Goal: Task Accomplishment & Management: Manage account settings

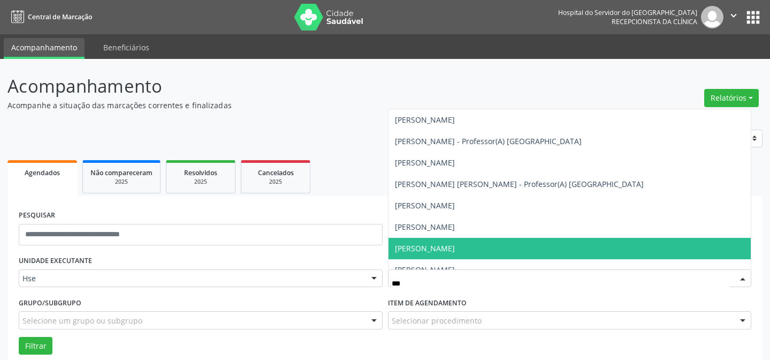
scroll to position [72, 0]
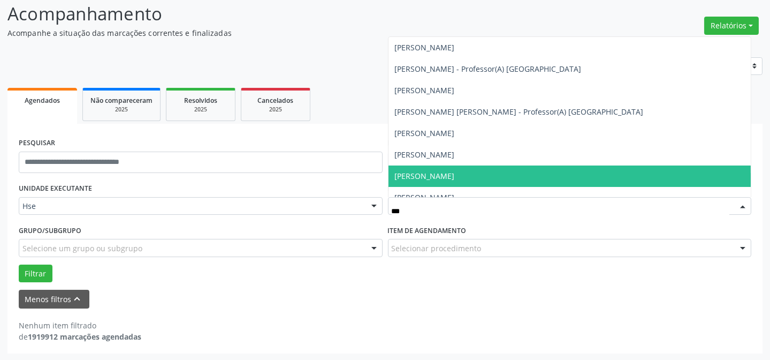
type input "***"
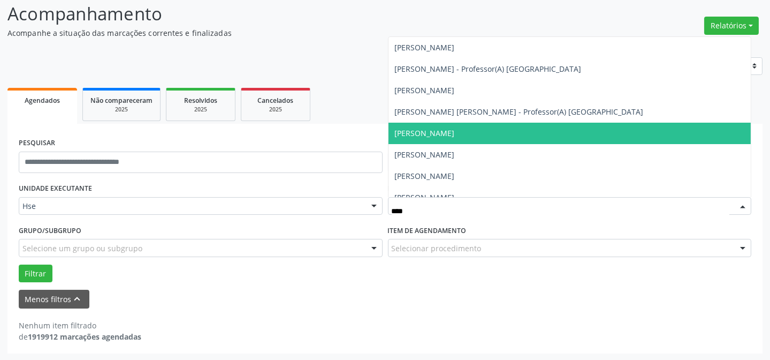
click at [455, 128] on span "[PERSON_NAME]" at bounding box center [425, 133] width 60 height 10
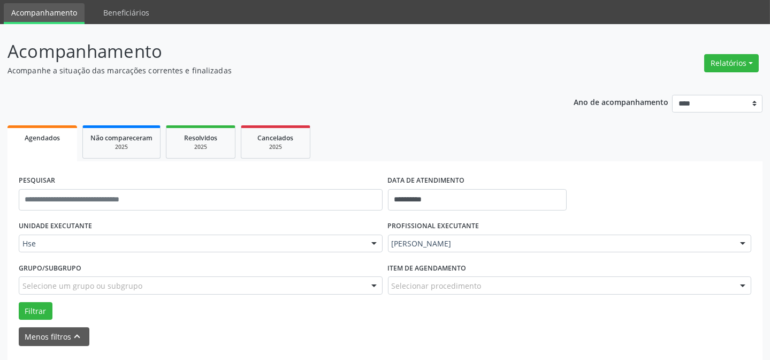
scroll to position [24, 0]
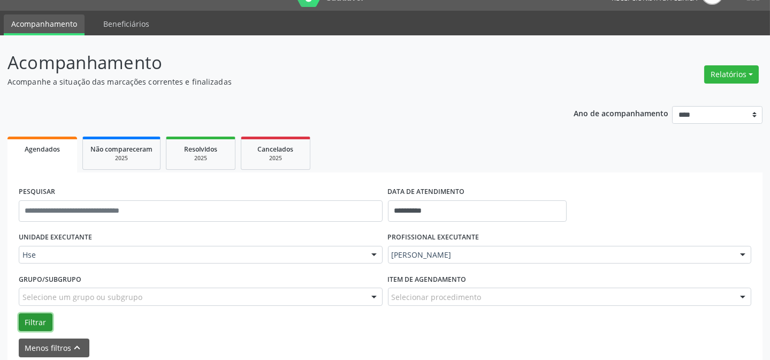
click at [25, 320] on button "Filtrar" at bounding box center [36, 322] width 34 height 18
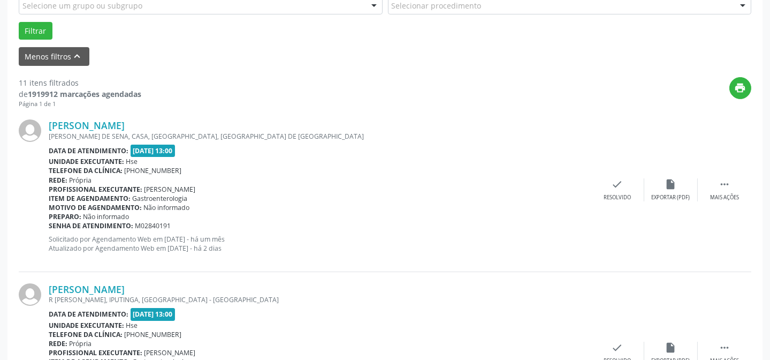
scroll to position [316, 0]
click at [727, 193] on div "Mais ações" at bounding box center [724, 196] width 29 height 7
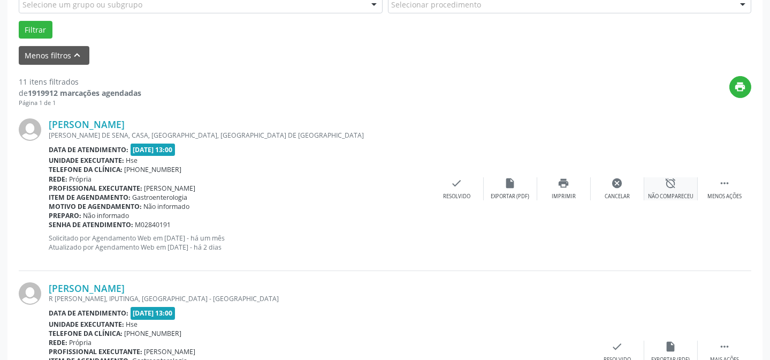
click at [674, 187] on icon "alarm_off" at bounding box center [671, 183] width 12 height 12
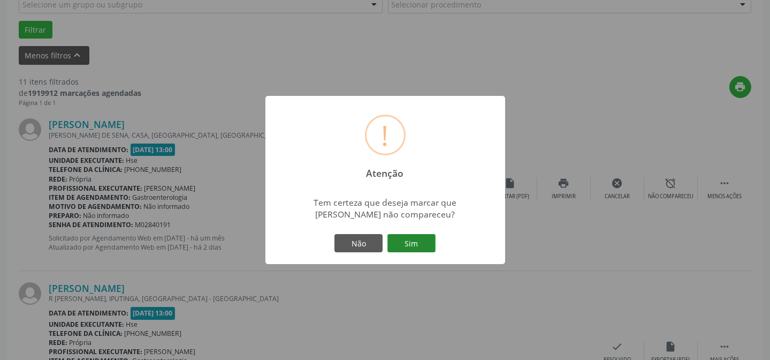
click at [419, 245] on button "Sim" at bounding box center [411, 243] width 48 height 18
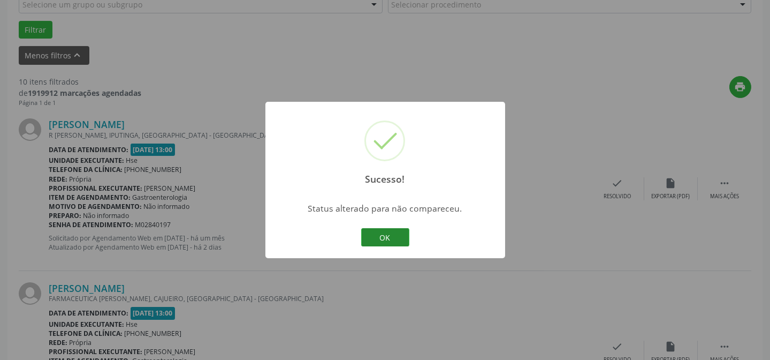
click at [380, 229] on button "OK" at bounding box center [385, 237] width 48 height 18
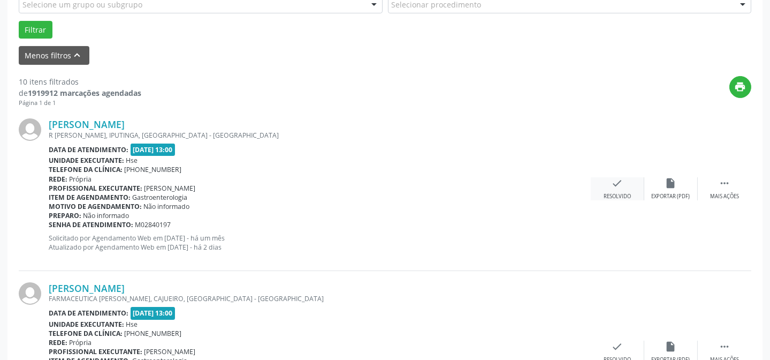
click at [610, 186] on div "check Resolvido" at bounding box center [618, 188] width 54 height 23
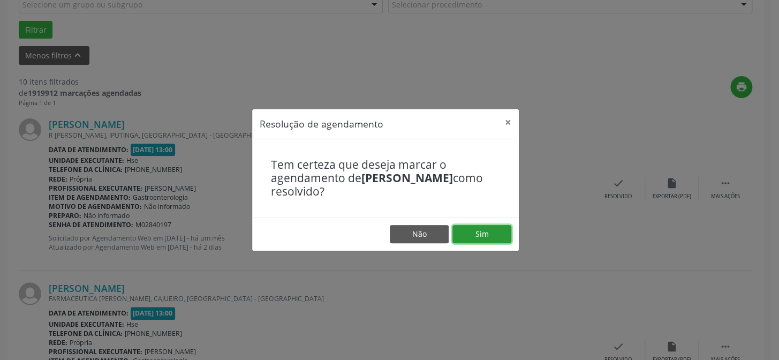
click at [488, 234] on button "Sim" at bounding box center [481, 234] width 59 height 18
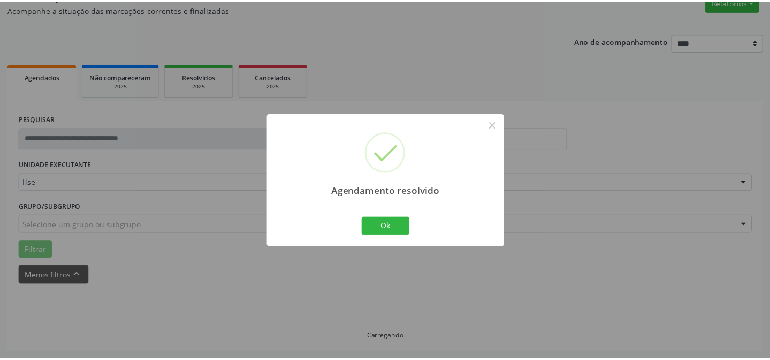
scroll to position [96, 0]
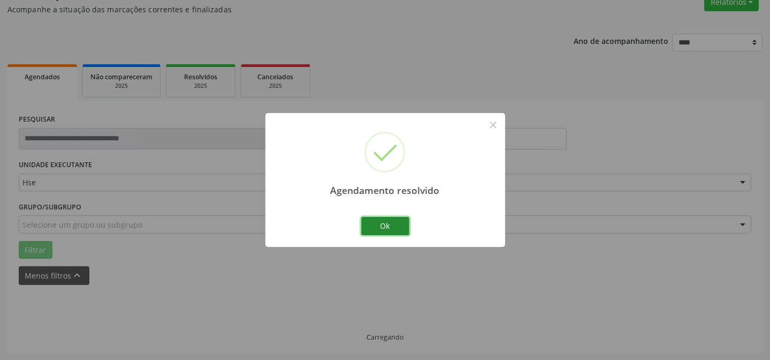
click at [375, 221] on button "Ok" at bounding box center [385, 226] width 48 height 18
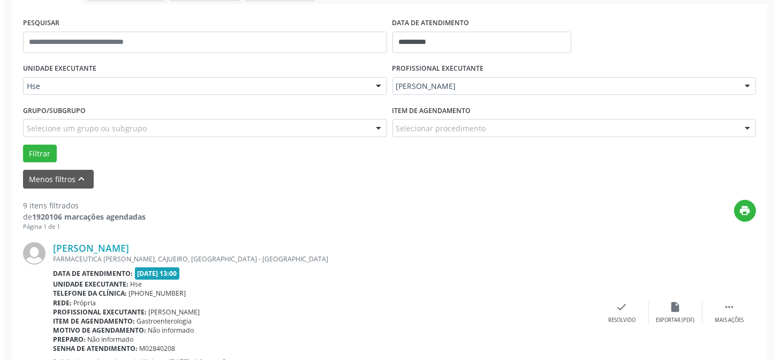
scroll to position [193, 0]
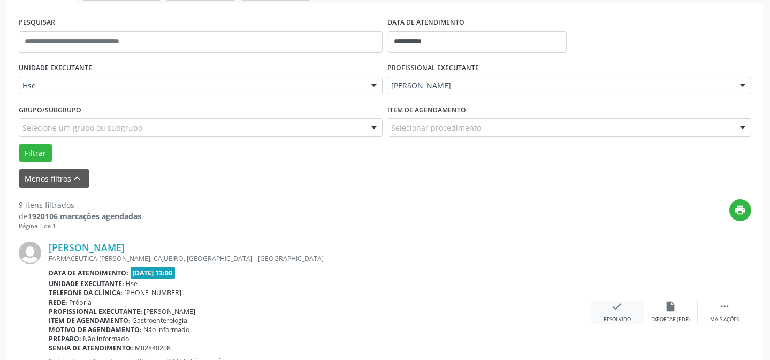
click at [620, 313] on div "check Resolvido" at bounding box center [618, 311] width 54 height 23
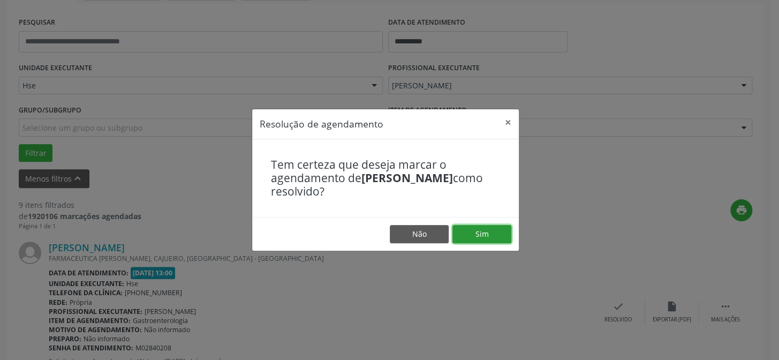
click at [502, 233] on button "Sim" at bounding box center [481, 234] width 59 height 18
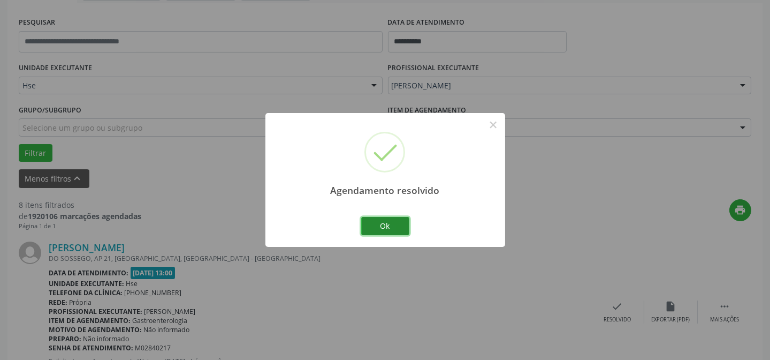
click at [377, 225] on button "Ok" at bounding box center [385, 226] width 48 height 18
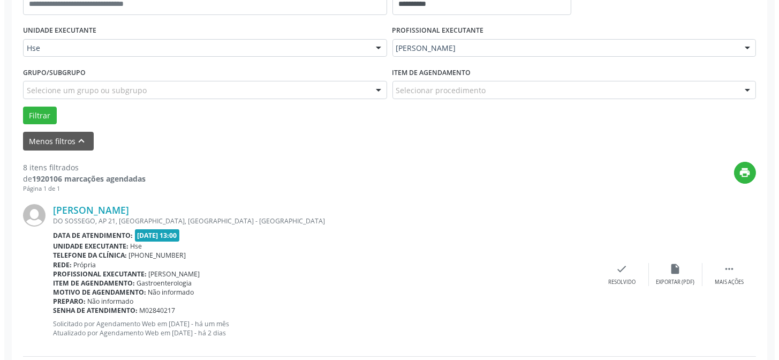
scroll to position [241, 0]
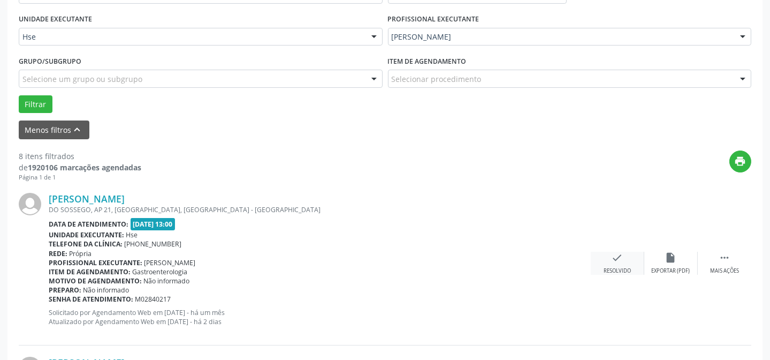
click at [623, 256] on icon "check" at bounding box center [618, 257] width 12 height 12
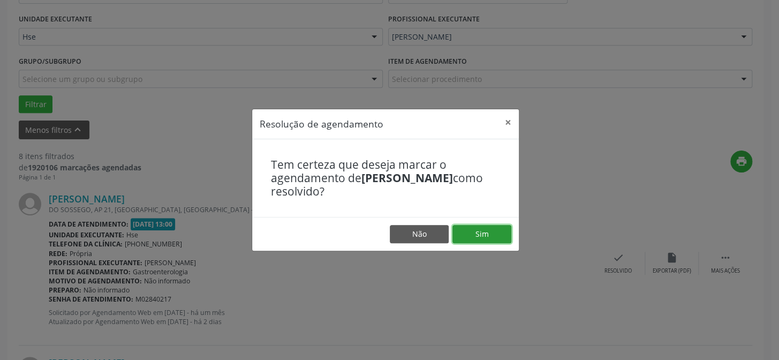
click at [489, 233] on button "Sim" at bounding box center [481, 234] width 59 height 18
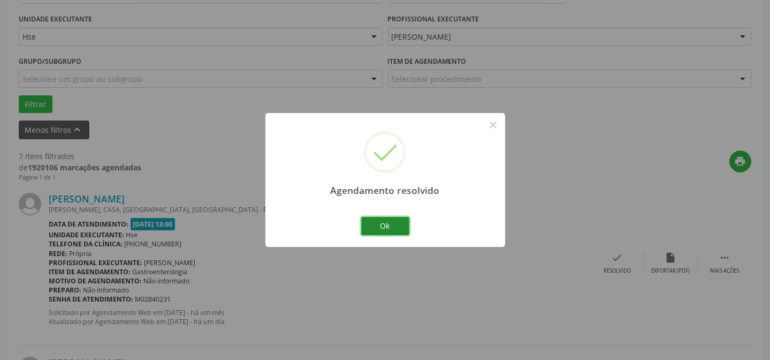
click at [401, 225] on button "Ok" at bounding box center [385, 226] width 48 height 18
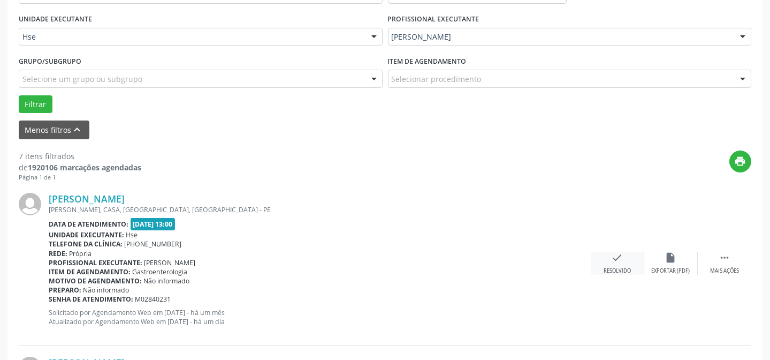
click at [621, 256] on icon "check" at bounding box center [618, 257] width 12 height 12
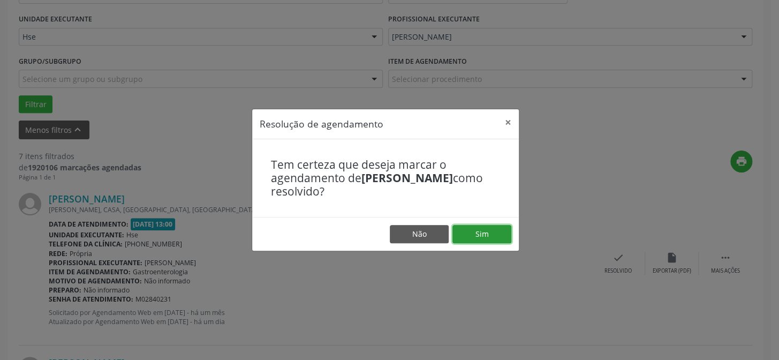
click at [470, 231] on button "Sim" at bounding box center [481, 234] width 59 height 18
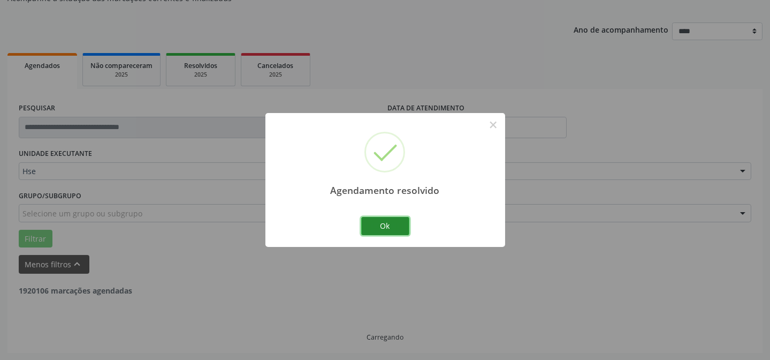
click at [386, 227] on button "Ok" at bounding box center [385, 226] width 48 height 18
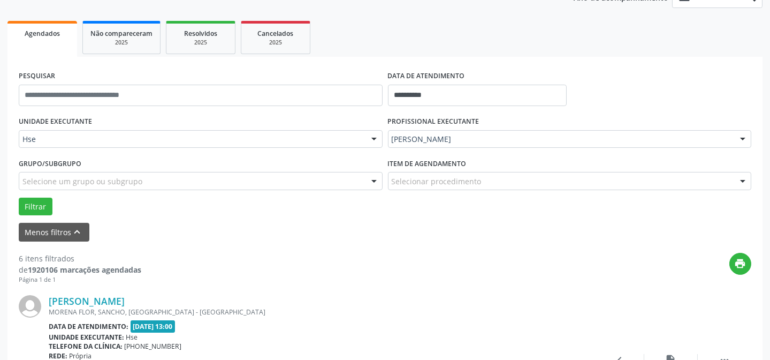
scroll to position [204, 0]
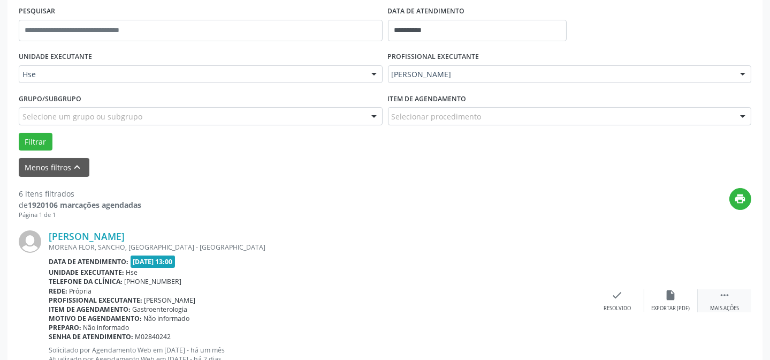
click at [722, 297] on icon "" at bounding box center [725, 295] width 12 height 12
click at [664, 294] on div "alarm_off Não compareceu" at bounding box center [671, 300] width 54 height 23
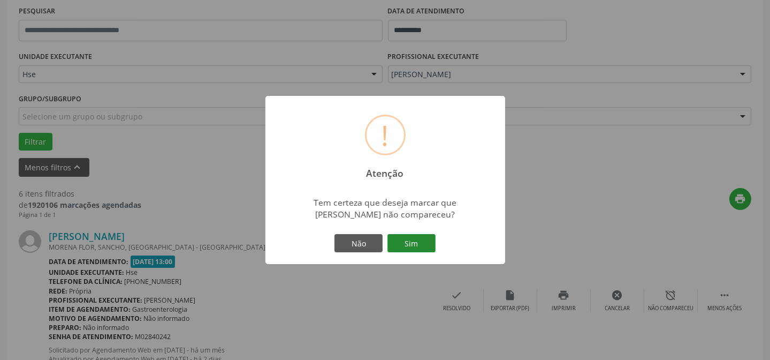
click at [421, 244] on button "Sim" at bounding box center [411, 243] width 48 height 18
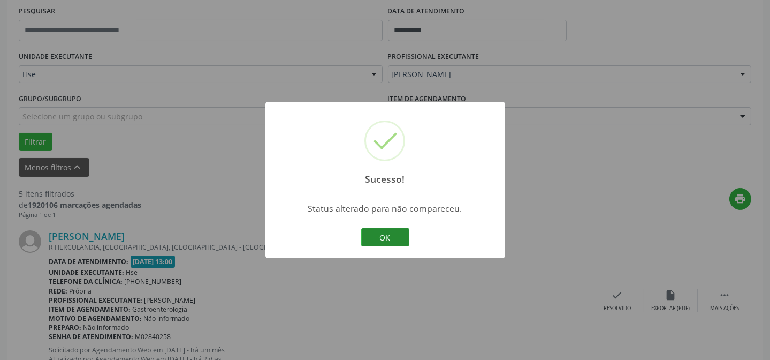
click at [369, 240] on button "OK" at bounding box center [385, 237] width 48 height 18
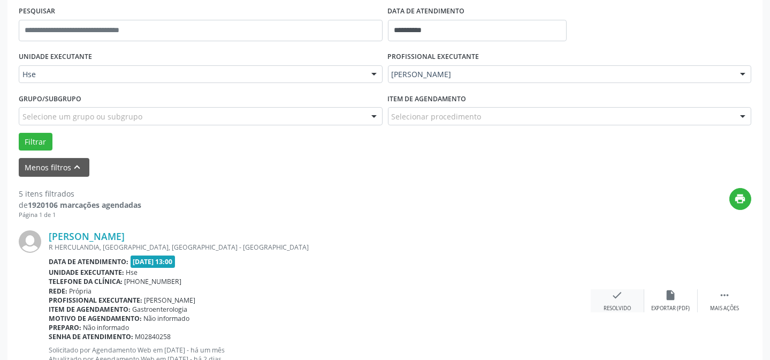
click at [636, 306] on div "check Resolvido" at bounding box center [618, 300] width 54 height 23
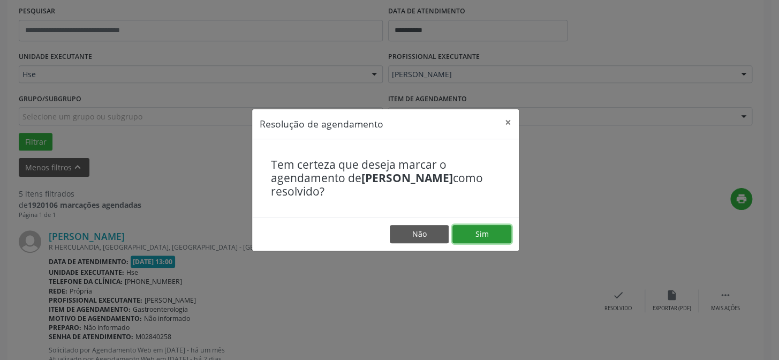
click at [502, 228] on button "Sim" at bounding box center [481, 234] width 59 height 18
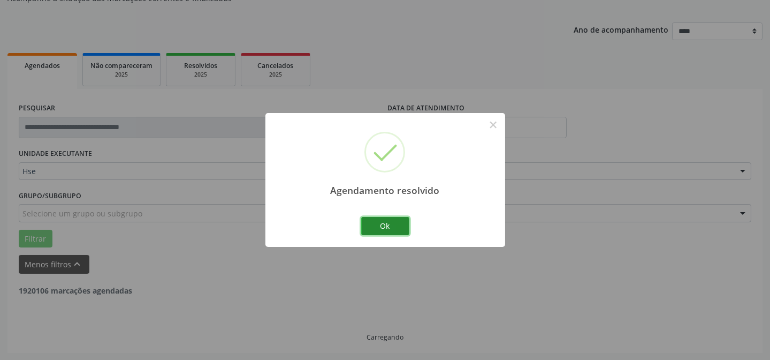
click at [373, 227] on button "Ok" at bounding box center [385, 226] width 48 height 18
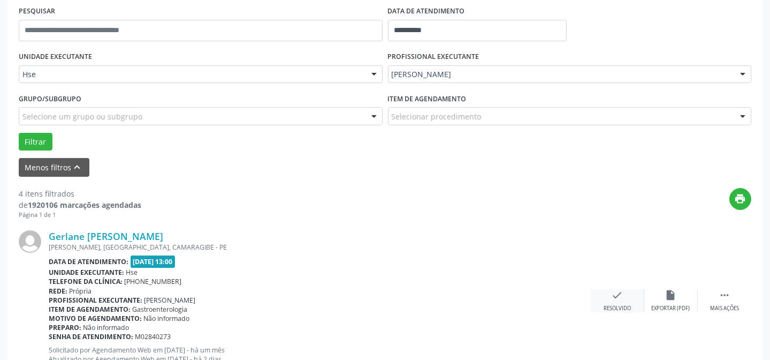
click at [616, 294] on icon "check" at bounding box center [618, 295] width 12 height 12
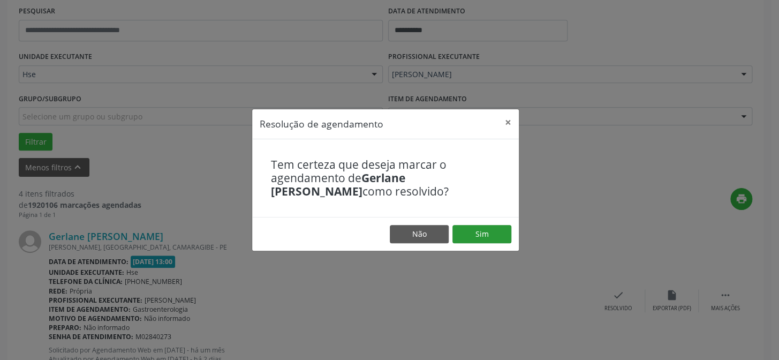
drag, startPoint x: 476, startPoint y: 220, endPoint x: 476, endPoint y: 232, distance: 12.3
click at [476, 225] on footer "Não Sim" at bounding box center [385, 234] width 266 height 34
click at [476, 240] on button "Sim" at bounding box center [481, 234] width 59 height 18
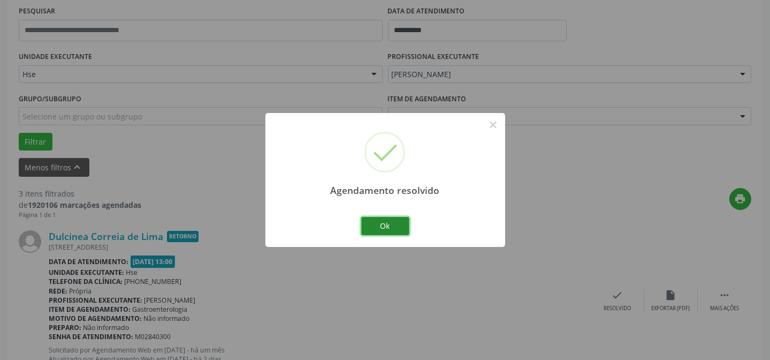
click at [393, 225] on button "Ok" at bounding box center [385, 226] width 48 height 18
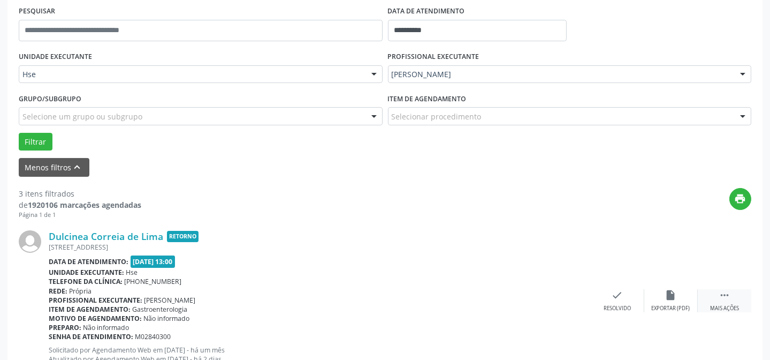
click at [733, 304] on div "Mais ações" at bounding box center [724, 307] width 29 height 7
click at [664, 294] on div "alarm_off Não compareceu" at bounding box center [671, 300] width 54 height 23
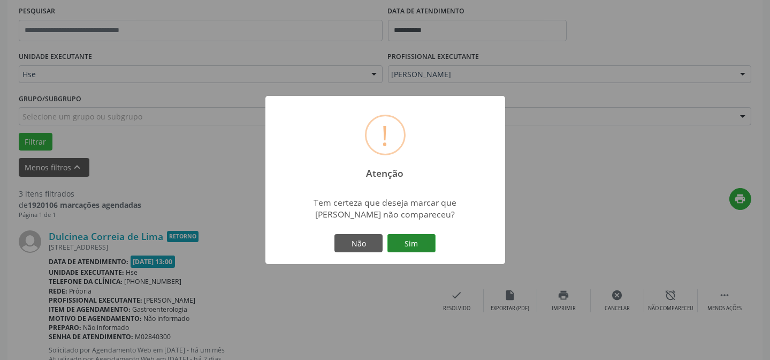
click at [423, 241] on button "Sim" at bounding box center [411, 243] width 48 height 18
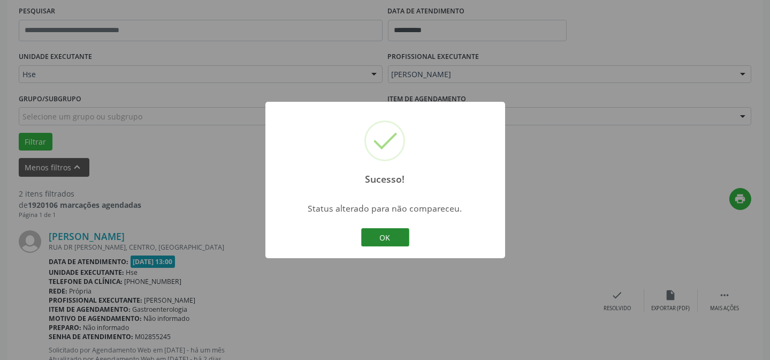
click at [375, 233] on button "OK" at bounding box center [385, 237] width 48 height 18
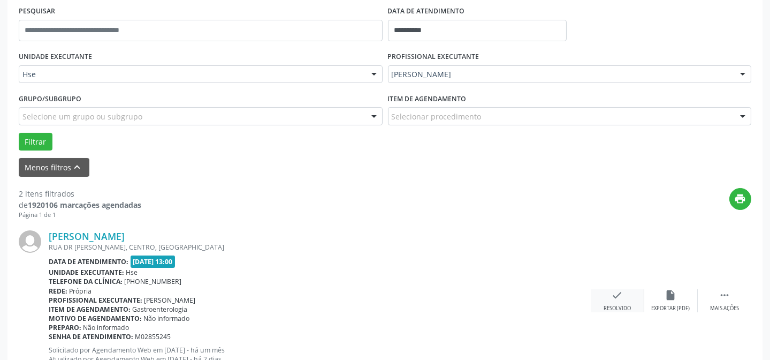
click at [605, 294] on div "check Resolvido" at bounding box center [618, 300] width 54 height 23
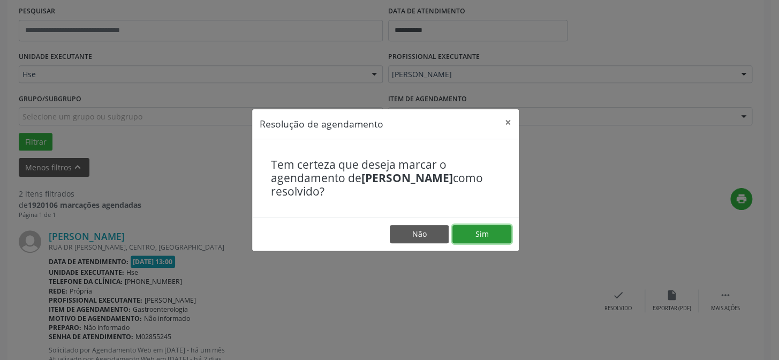
click at [485, 239] on button "Sim" at bounding box center [481, 234] width 59 height 18
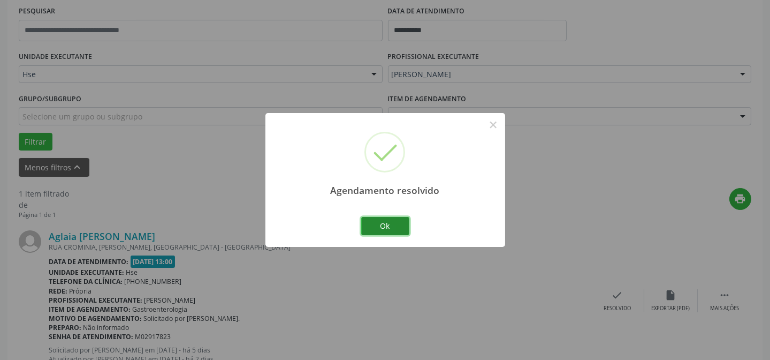
click at [385, 226] on button "Ok" at bounding box center [385, 226] width 48 height 18
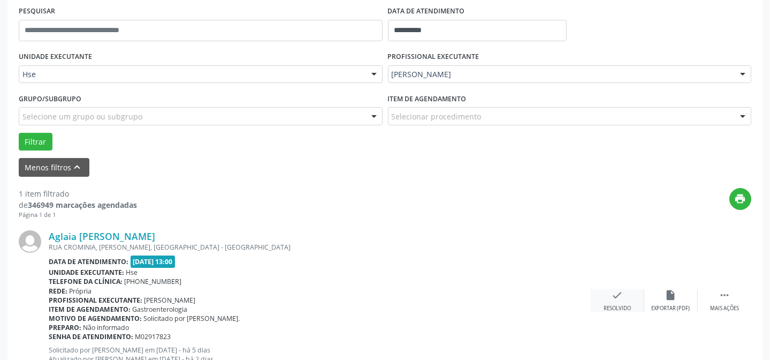
click at [624, 289] on div "check Resolvido" at bounding box center [618, 300] width 54 height 23
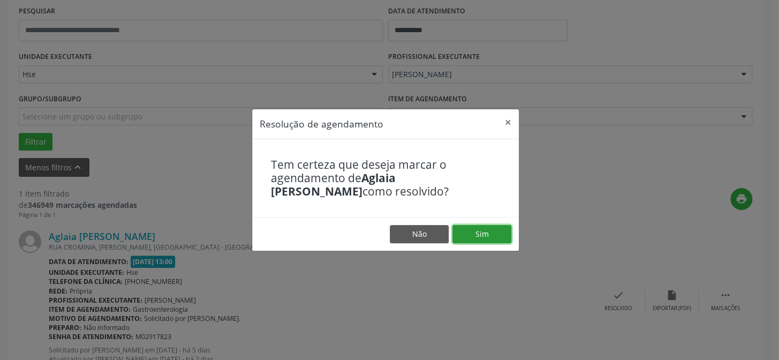
click at [482, 228] on button "Sim" at bounding box center [481, 234] width 59 height 18
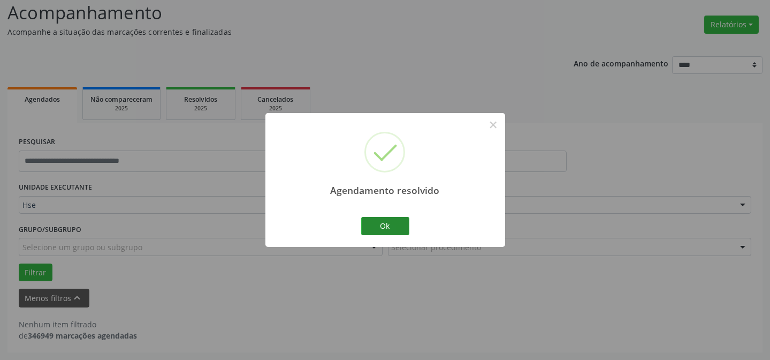
scroll to position [72, 0]
click at [372, 225] on button "Ok" at bounding box center [385, 226] width 48 height 18
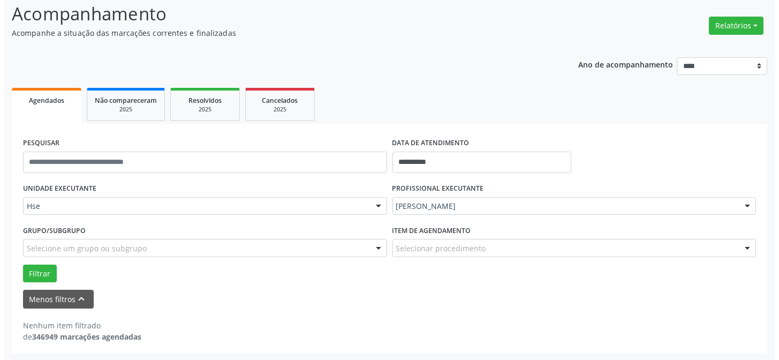
scroll to position [24, 0]
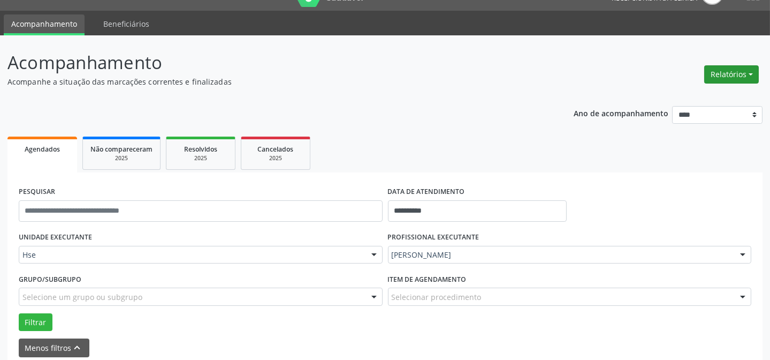
click at [715, 72] on button "Relatórios" at bounding box center [731, 74] width 55 height 18
click at [695, 94] on link "Agendamentos" at bounding box center [701, 96] width 115 height 15
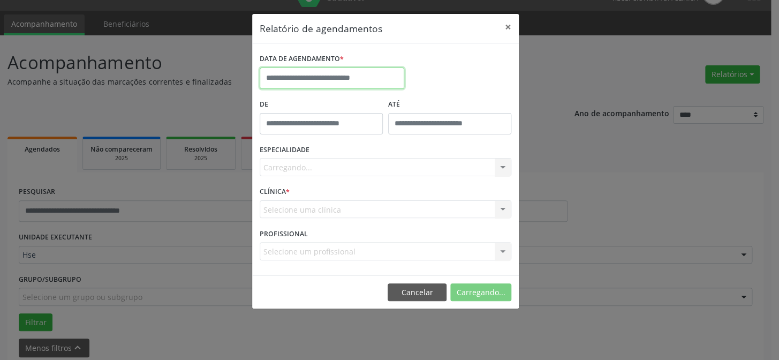
click at [342, 80] on input "text" at bounding box center [332, 77] width 144 height 21
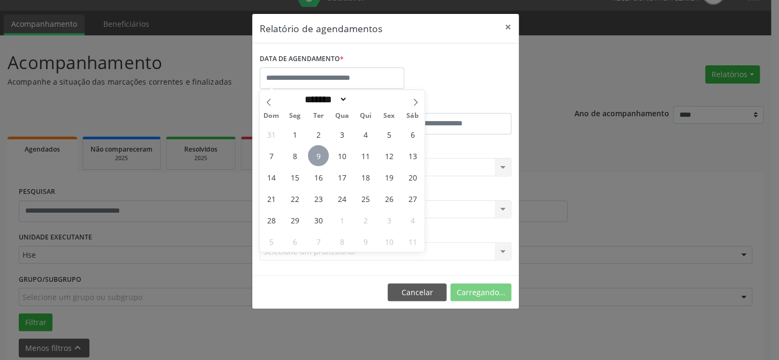
click at [317, 159] on span "9" at bounding box center [318, 155] width 21 height 21
type input "**********"
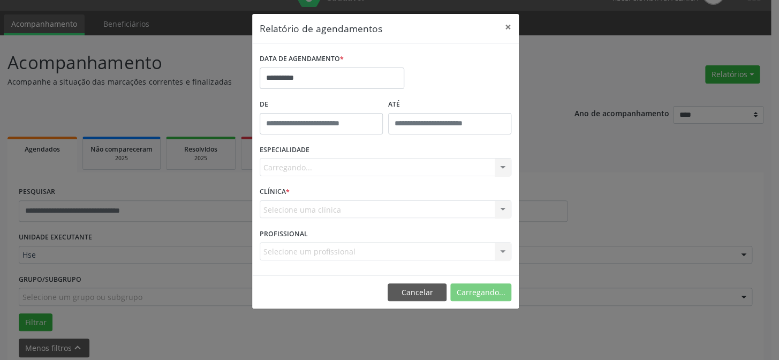
click at [304, 161] on div "Carregando... Todas as especialidades Alergologia Angiologia Arritmologia Cardi…" at bounding box center [385, 167] width 251 height 18
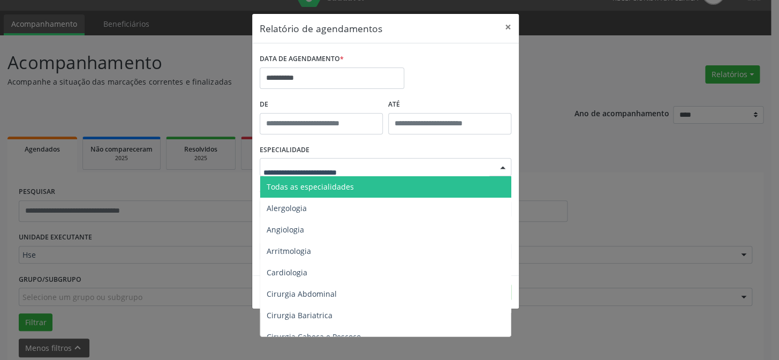
click at [326, 188] on span "Todas as especialidades" at bounding box center [309, 186] width 87 height 10
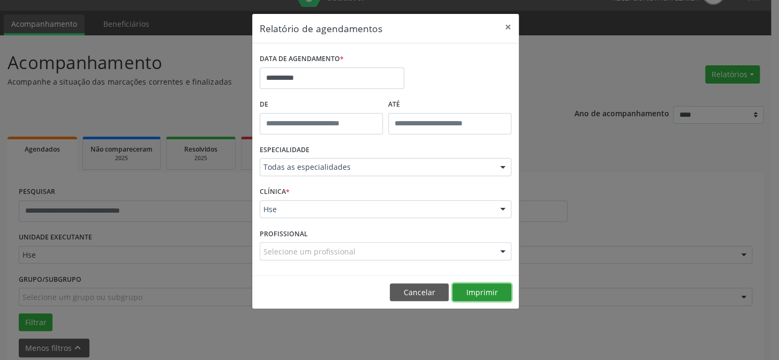
click at [486, 294] on button "Imprimir" at bounding box center [481, 292] width 59 height 18
